Goal: Book appointment/travel/reservation

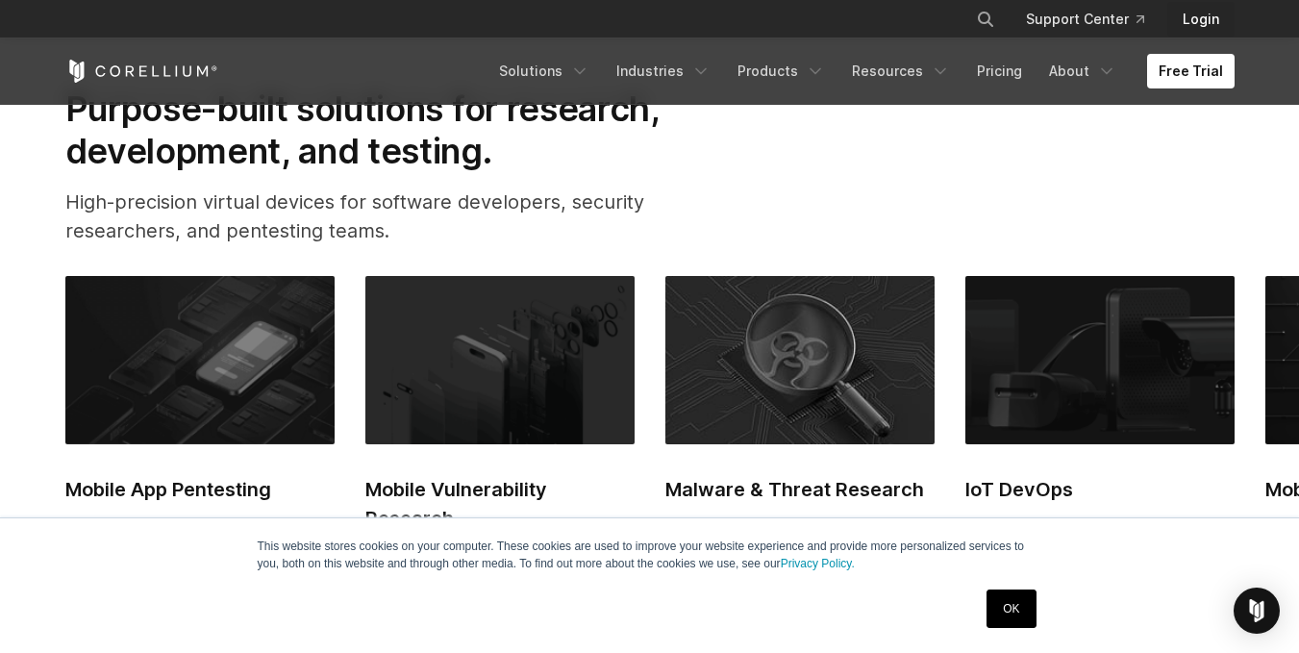
click at [1218, 24] on link "Login" at bounding box center [1201, 19] width 67 height 35
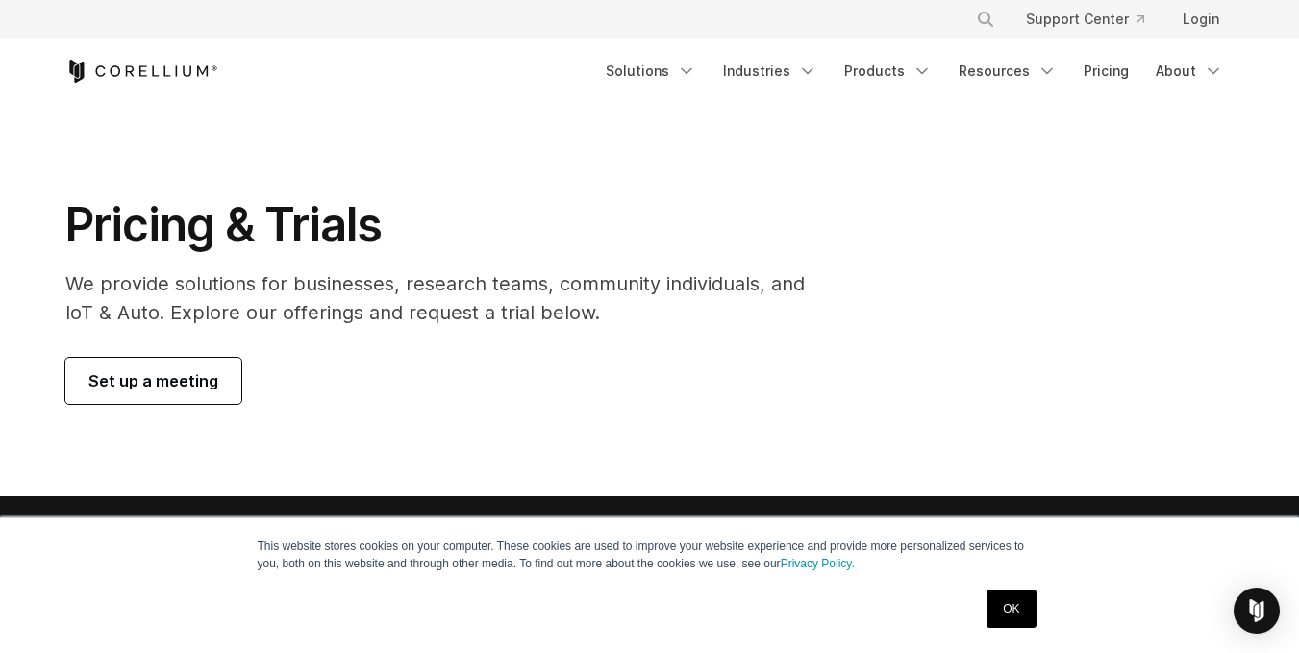
click at [1021, 593] on link "OK" at bounding box center [1011, 609] width 49 height 38
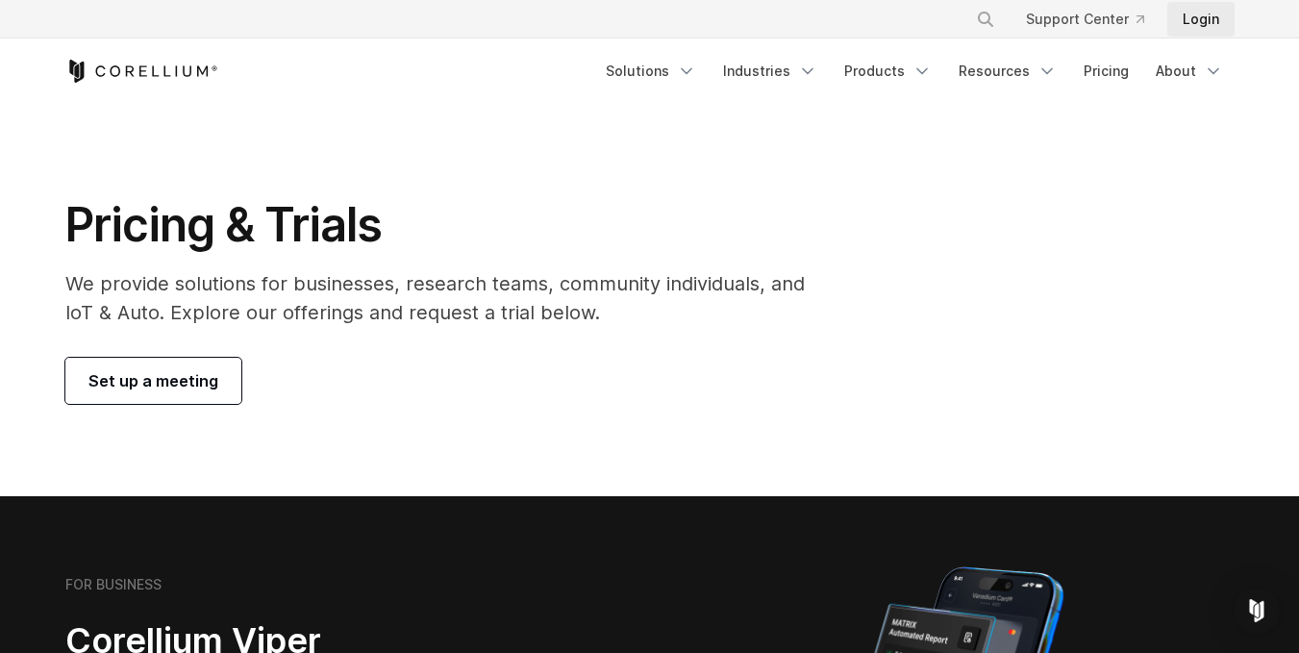
click at [1202, 16] on link "Login" at bounding box center [1201, 19] width 67 height 35
click at [180, 385] on span "Set up a meeting" at bounding box center [153, 380] width 130 height 23
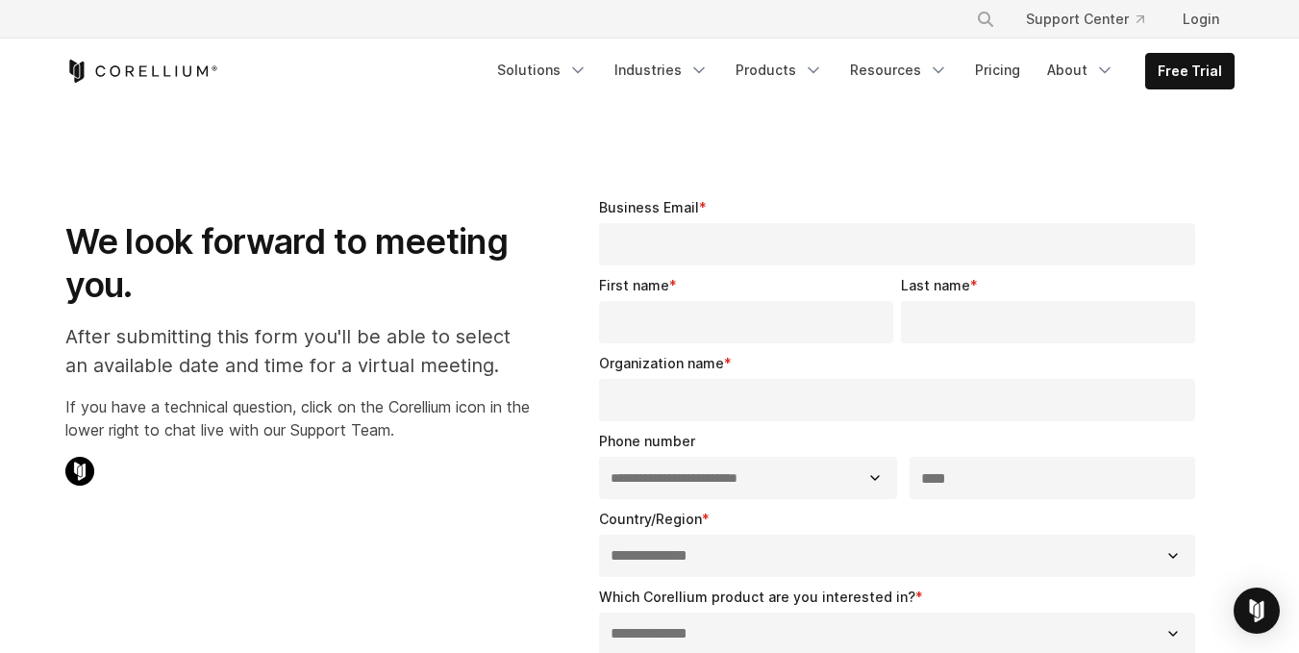
select select "**"
click at [1183, 72] on link "Free Trial" at bounding box center [1190, 71] width 88 height 35
